Goal: Information Seeking & Learning: Compare options

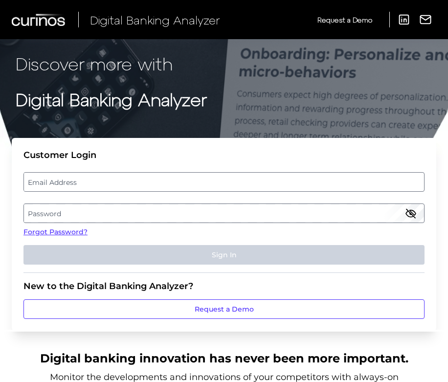
click at [85, 183] on label "Email Address" at bounding box center [224, 182] width 400 height 18
click at [85, 183] on input "email" at bounding box center [223, 182] width 401 height 20
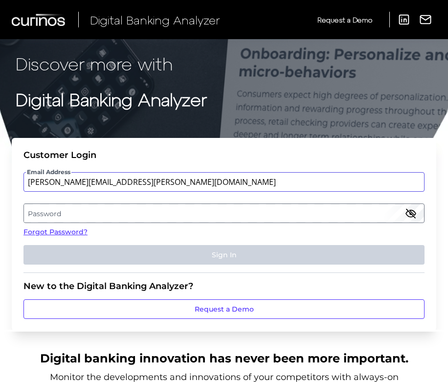
type input "[PERSON_NAME][EMAIL_ADDRESS][PERSON_NAME][DOMAIN_NAME]"
click at [57, 209] on label "Password" at bounding box center [224, 214] width 400 height 18
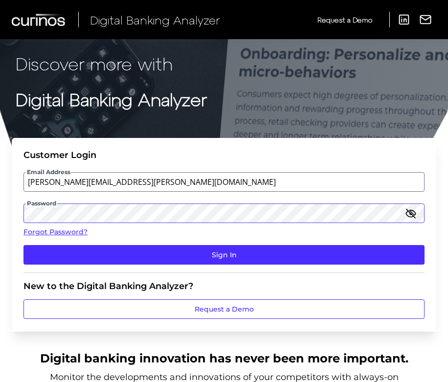
click at [23, 245] on button "Sign In" at bounding box center [223, 255] width 401 height 20
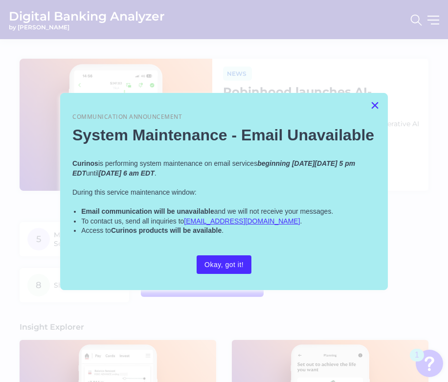
click at [378, 102] on button "×" at bounding box center [375, 105] width 9 height 16
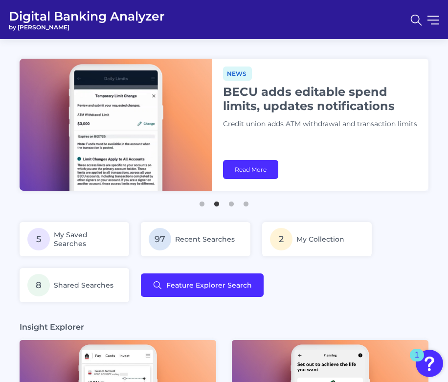
click at [436, 21] on nav at bounding box center [422, 20] width 34 height 22
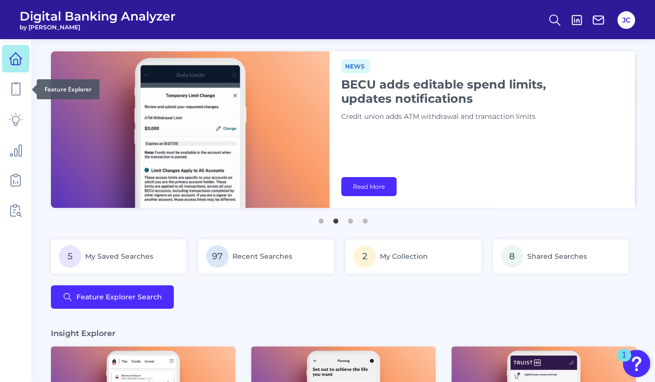
click at [28, 93] on div at bounding box center [32, 90] width 10 height 10
click at [12, 93] on icon at bounding box center [16, 89] width 8 height 12
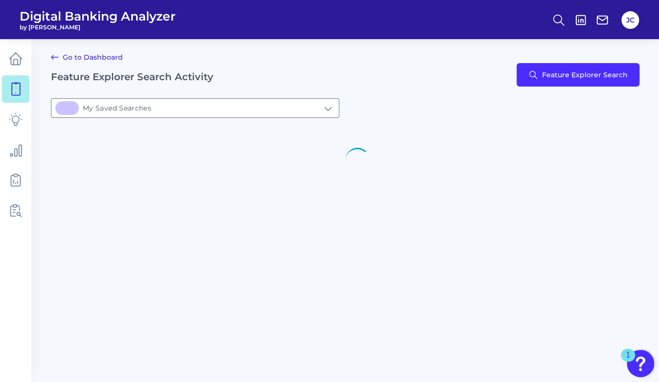
type input "5My Saved Searches"
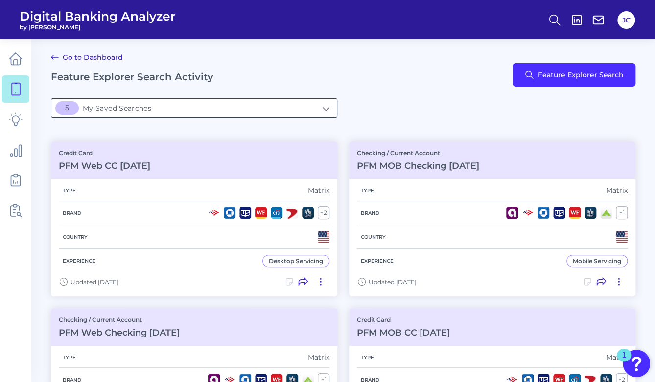
click at [172, 111] on input "5My Saved Searches" at bounding box center [193, 108] width 285 height 19
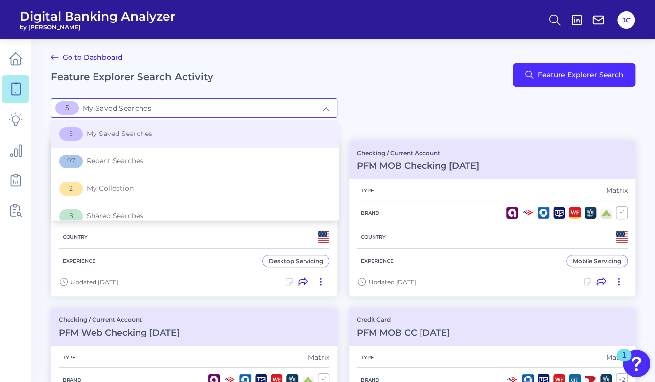
click at [444, 83] on div "Go to Dashboard Feature Explorer Search Activity Feature Explorer Search" at bounding box center [343, 74] width 585 height 47
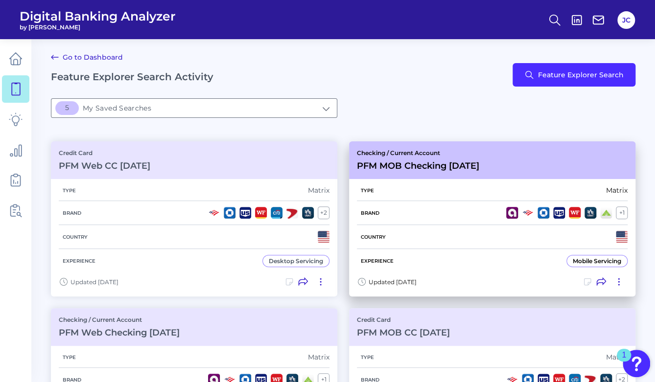
click at [448, 161] on div "Checking / Current Account PFM MOB Checking [DATE]" at bounding box center [492, 160] width 286 height 38
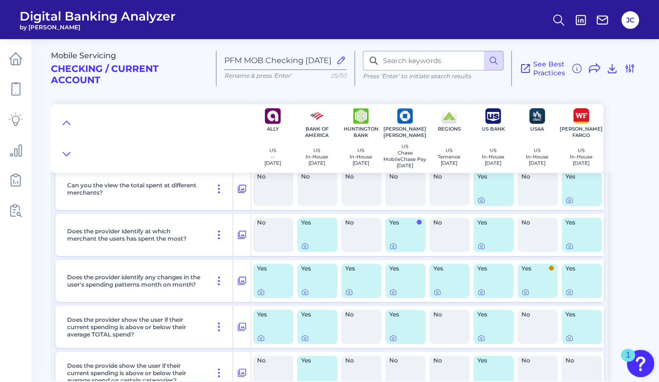
scroll to position [41, 0]
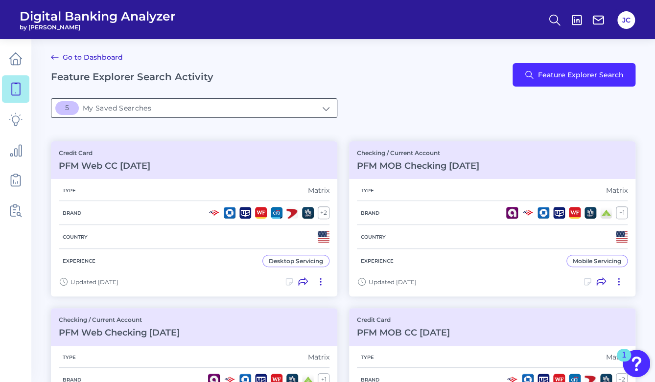
click at [192, 116] on input "5My Saved Searches" at bounding box center [193, 108] width 285 height 19
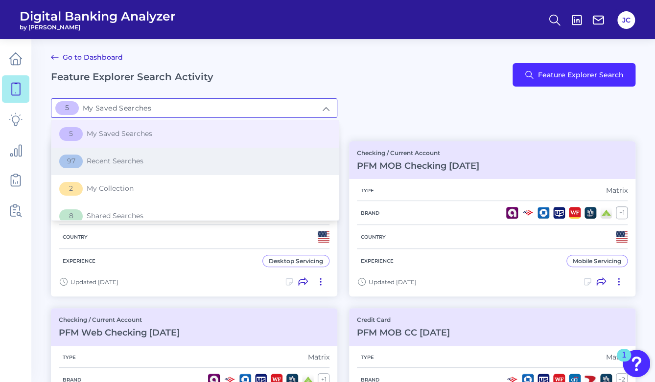
click at [119, 163] on span "97 Recent Searches" at bounding box center [101, 162] width 84 height 14
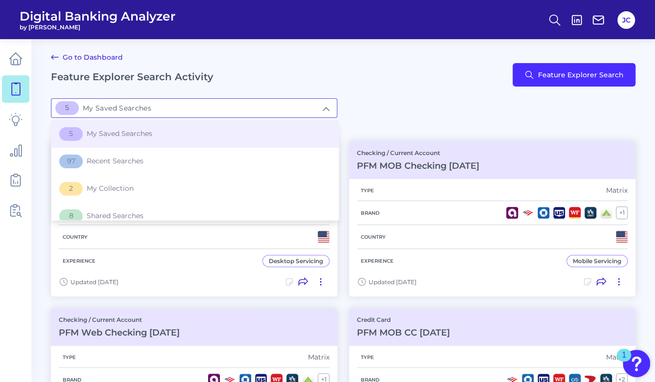
type input "97Recent Searches"
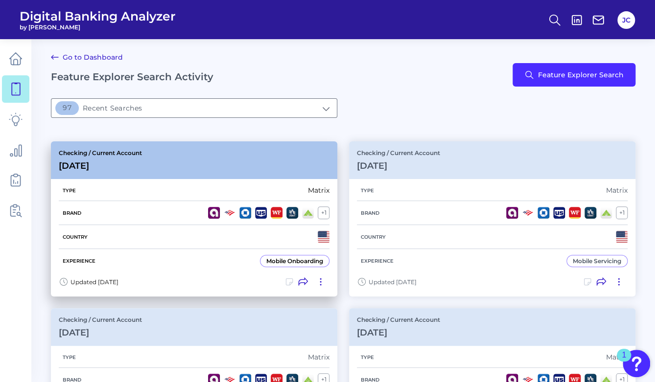
click at [256, 166] on div "Checking / Current Account [DATE]" at bounding box center [194, 160] width 286 height 38
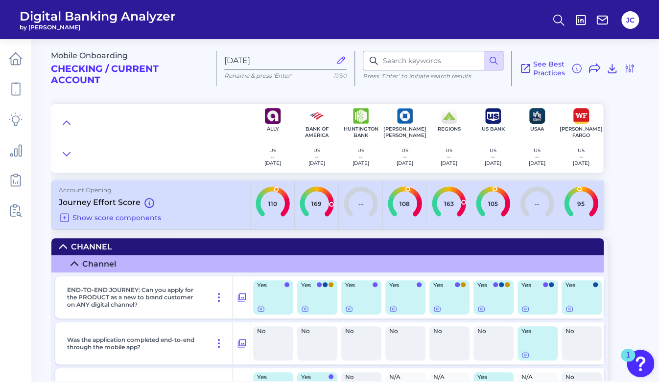
click at [448, 142] on div "Mobile Onboarding Checking / Current Account [DATE] Rename & press 'Enter' 11/5…" at bounding box center [355, 102] width 608 height 141
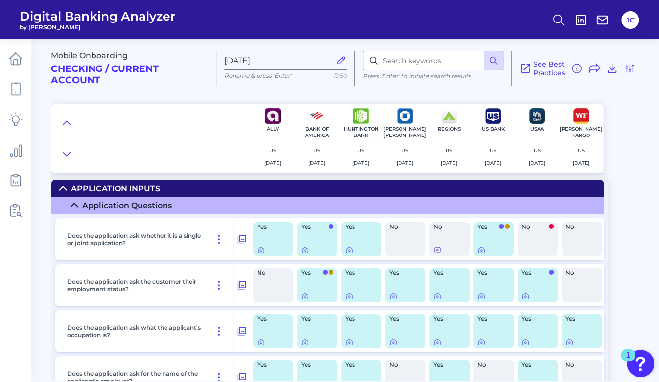
scroll to position [4453, 0]
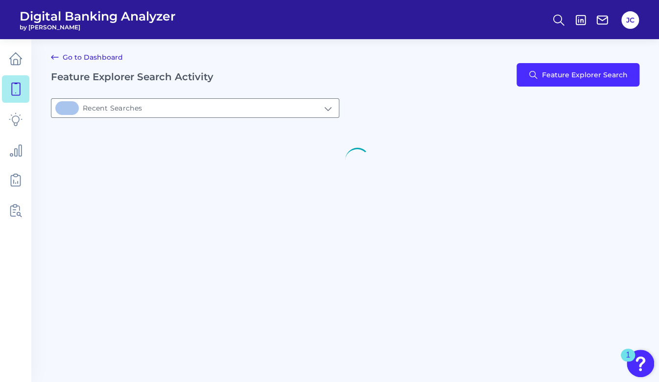
type input "97Recent Searches"
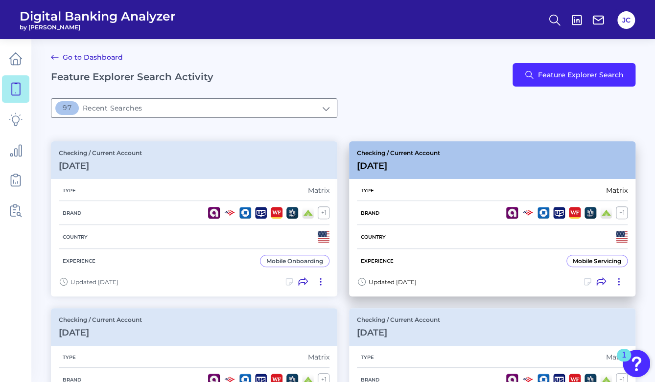
click at [448, 157] on div "Checking / Current Account [DATE]" at bounding box center [492, 160] width 286 height 38
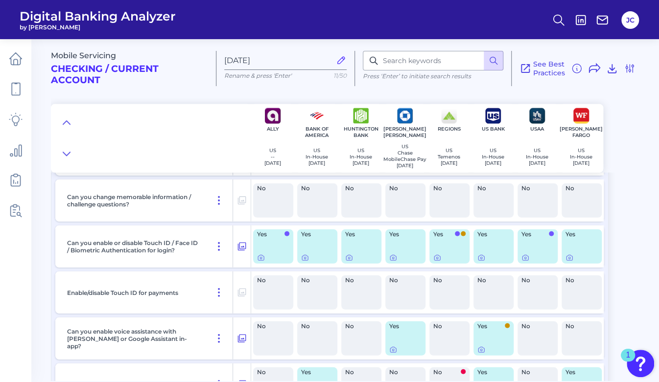
scroll to position [535, 0]
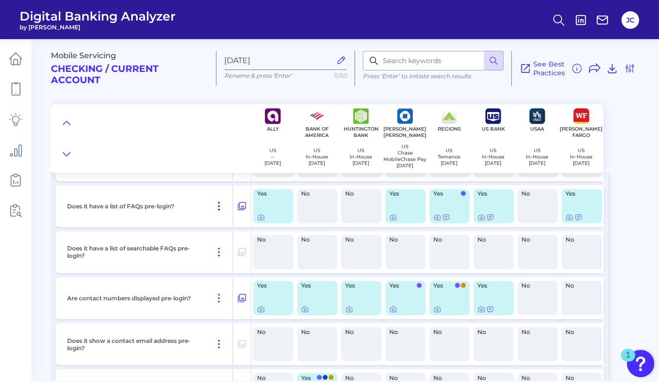
click at [223, 207] on icon at bounding box center [219, 206] width 12 height 12
click at [37, 282] on main "Mobile Servicing Checking / Current Account [DATE] Rename & press 'Enter' 11/50…" at bounding box center [329, 191] width 659 height 382
click at [239, 206] on icon at bounding box center [242, 206] width 10 height 12
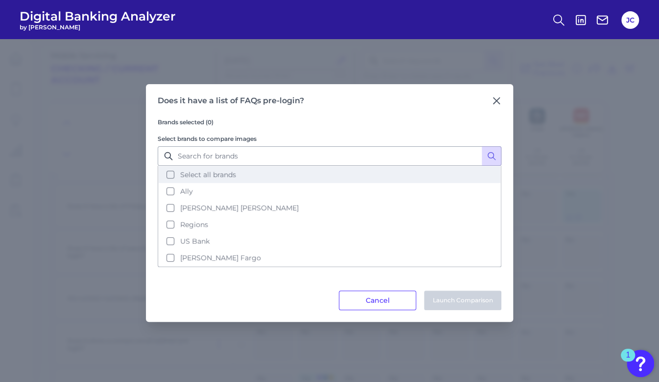
click at [179, 179] on button "Select all brands" at bounding box center [330, 174] width 342 height 17
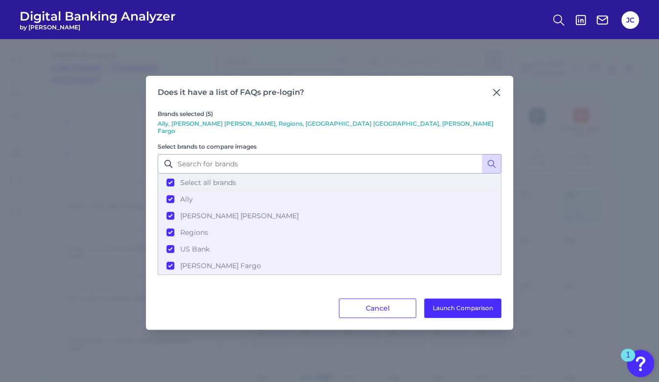
click at [183, 178] on span "Select all brands" at bounding box center [208, 182] width 56 height 9
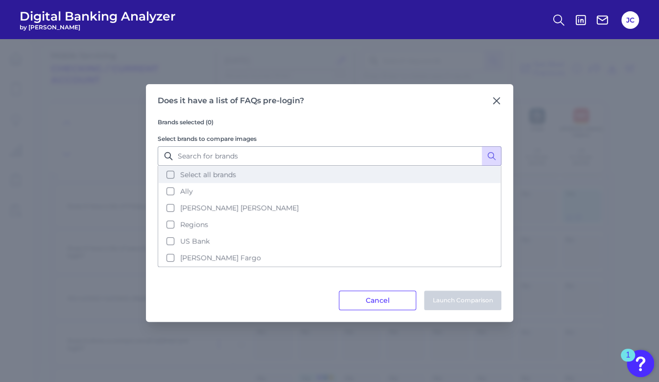
click at [214, 174] on span "Select all brands" at bounding box center [208, 174] width 56 height 9
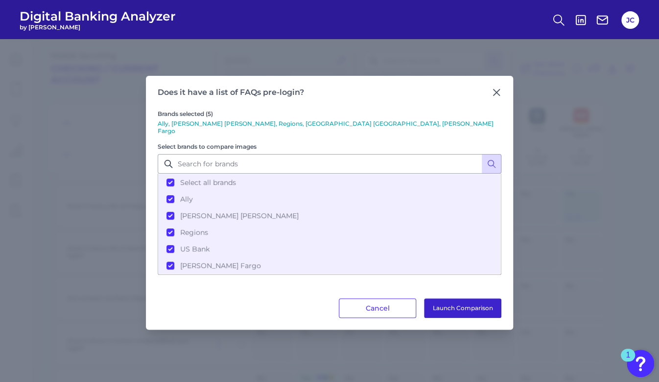
click at [448, 307] on button "Launch Comparison" at bounding box center [462, 309] width 77 height 20
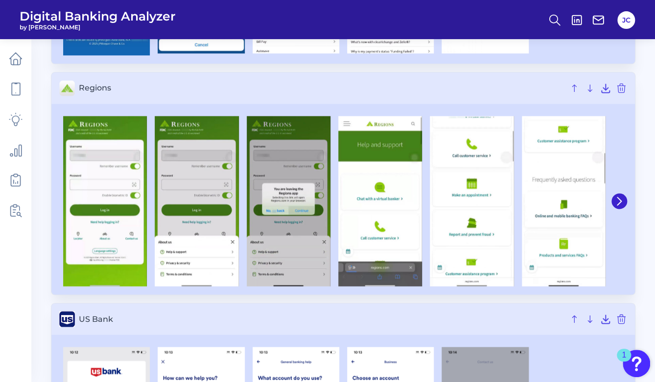
scroll to position [542, 0]
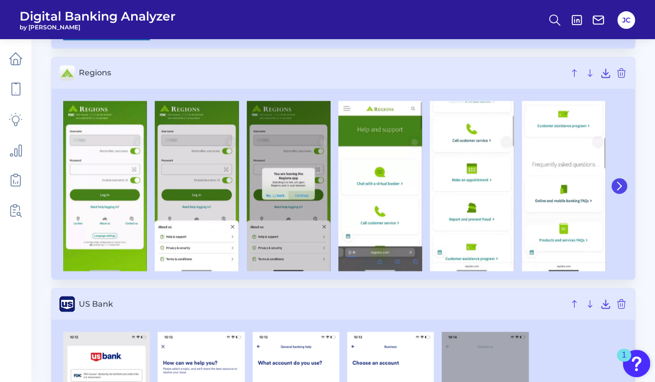
click at [620, 188] on icon at bounding box center [619, 186] width 9 height 9
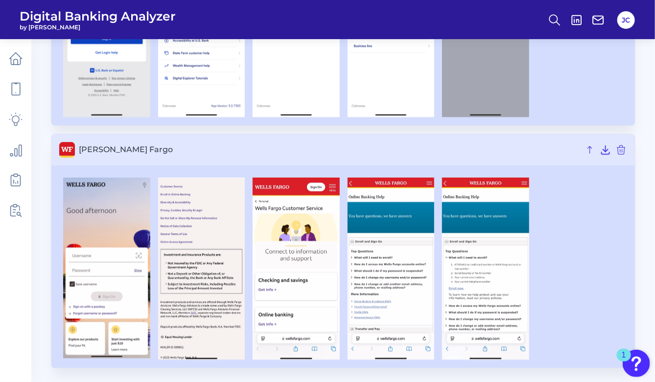
scroll to position [669, 0]
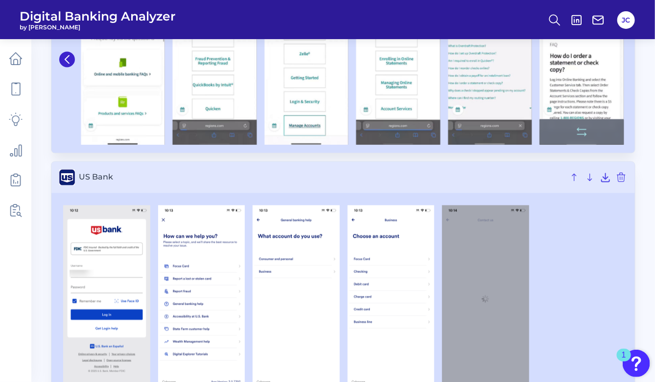
drag, startPoint x: 574, startPoint y: 225, endPoint x: 578, endPoint y: 63, distance: 162.1
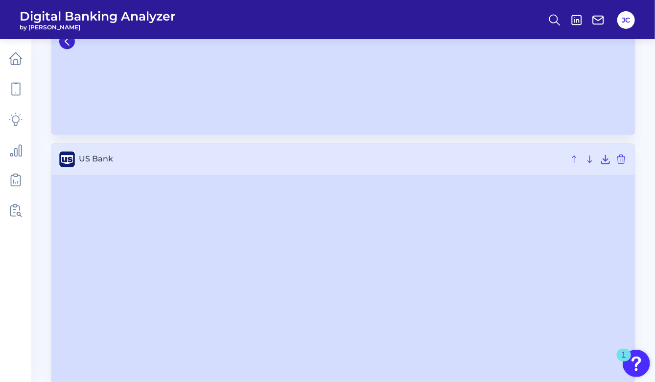
scroll to position [946, 0]
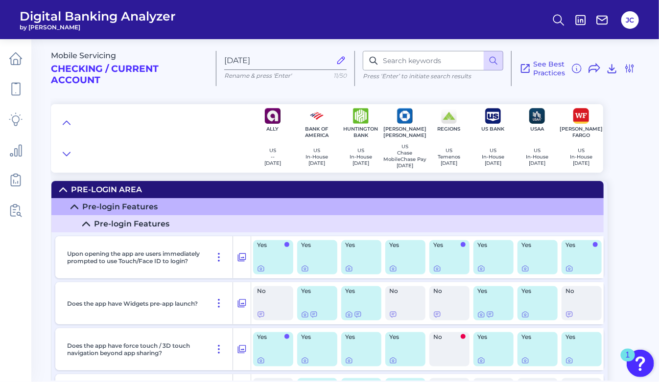
scroll to position [535, 0]
